Goal: Check status

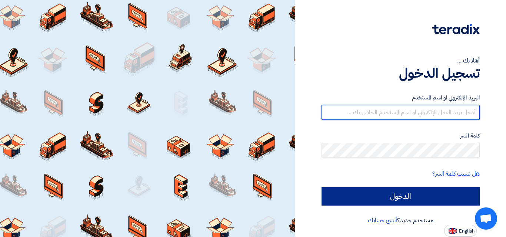
type input "mohamed.sobhy@lifecheme.net"
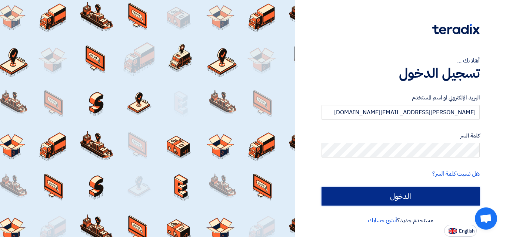
click at [381, 193] on input "الدخول" at bounding box center [401, 196] width 158 height 19
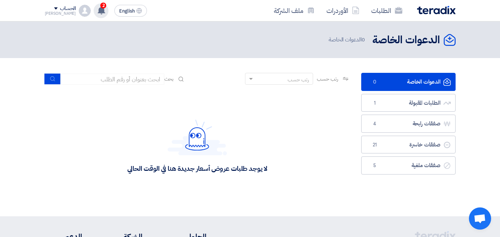
click at [97, 12] on div "2 تم مشاهدة العرض المقدم للطلب "Chemical Cleaning for Refinery PR #10007809" من…" at bounding box center [101, 10] width 15 height 15
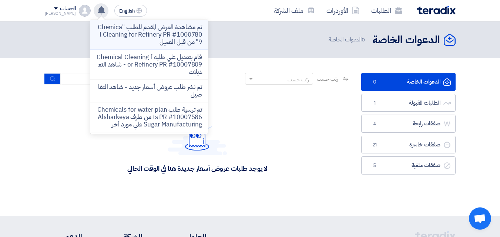
click at [116, 41] on p "تم مشاهدة العرض المقدم للطلب "Chemical Cleaning for Refinery PR #10007809" من ق…" at bounding box center [149, 35] width 106 height 22
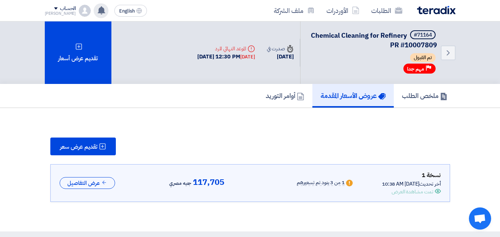
click at [98, 7] on use at bounding box center [101, 10] width 7 height 8
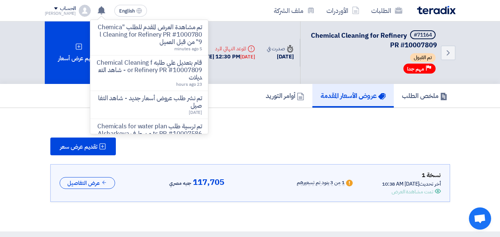
click at [420, 180] on div "أخر تحديث 26 Aug 2025, 10:38 AM" at bounding box center [411, 184] width 59 height 8
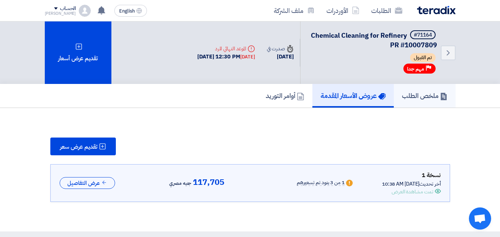
click at [406, 90] on link "ملخص الطلب" at bounding box center [425, 96] width 62 height 24
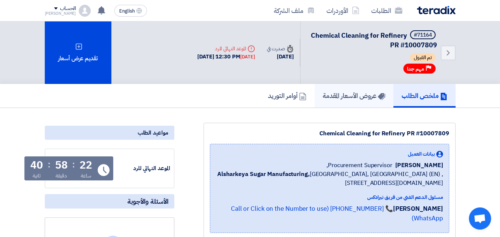
click at [348, 88] on link "عروض الأسعار المقدمة" at bounding box center [354, 96] width 79 height 24
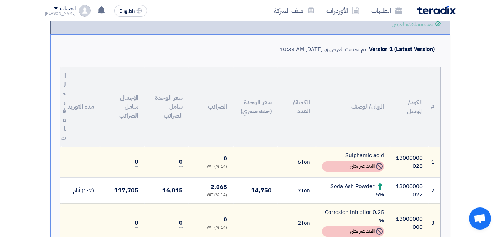
scroll to position [185, 0]
